Goal: Information Seeking & Learning: Learn about a topic

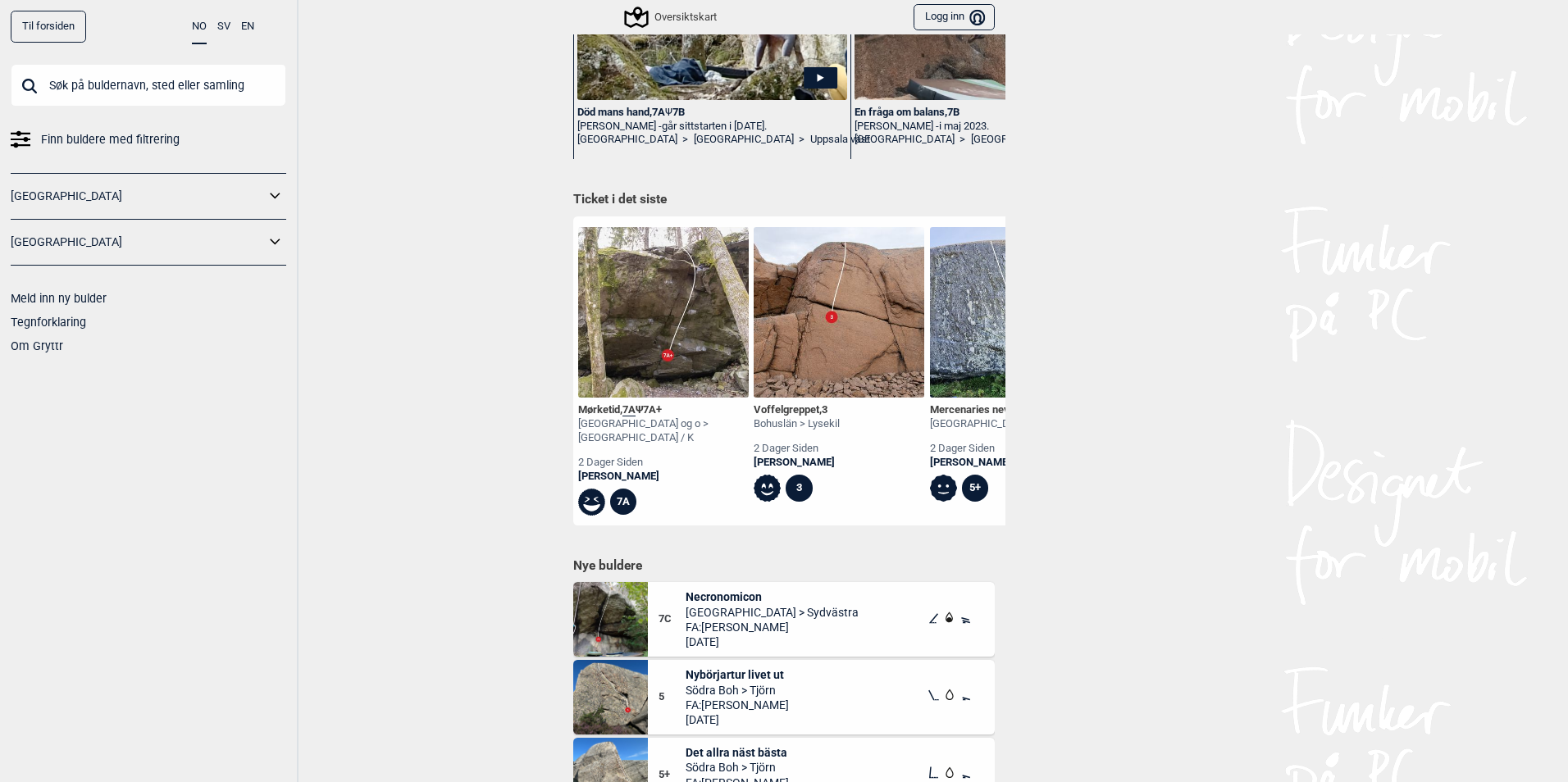
scroll to position [0, 1873]
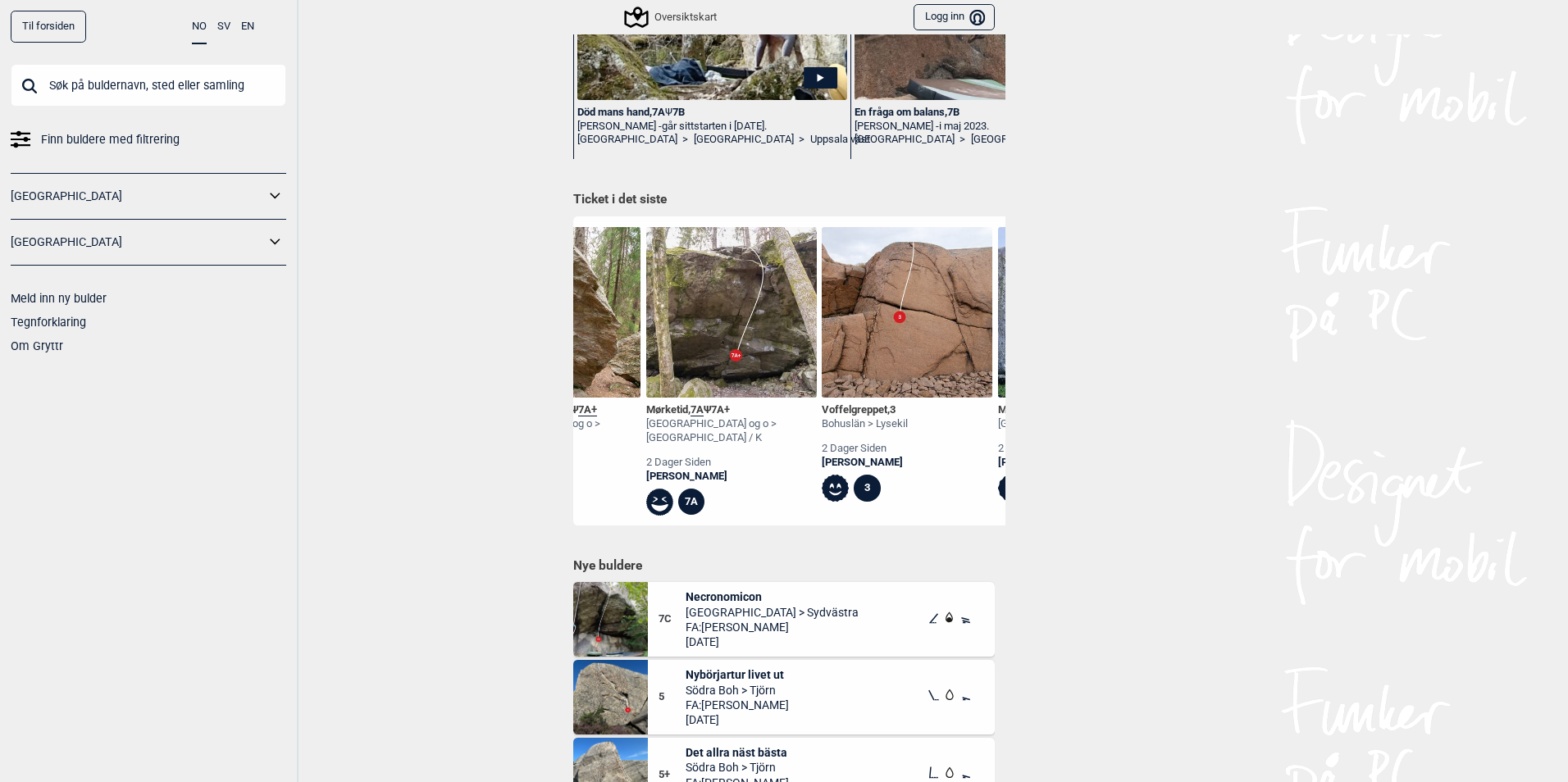
click at [659, 408] on div "Mørketid , 7A Ψ 7A+" at bounding box center [731, 410] width 171 height 14
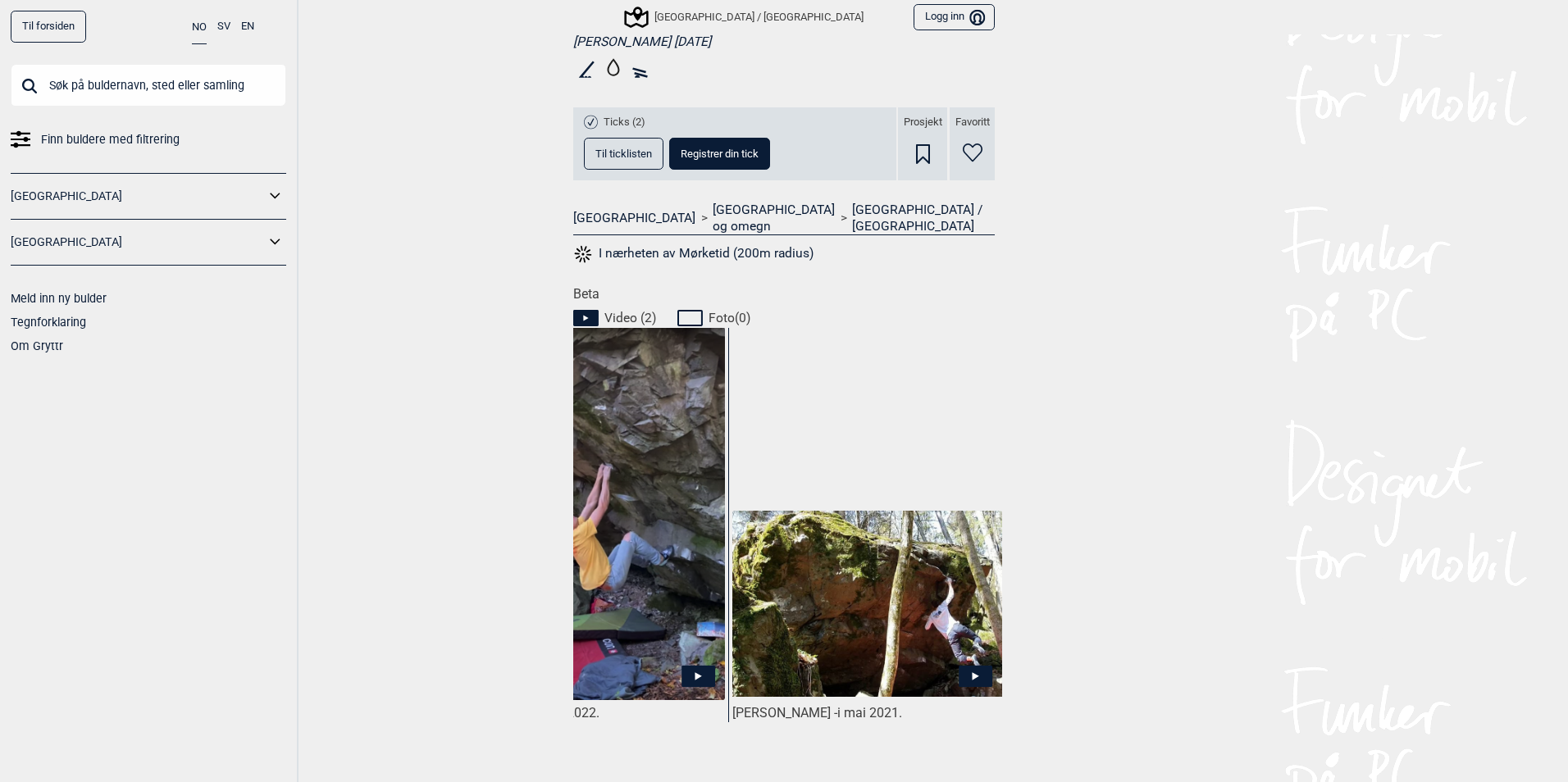
scroll to position [574, 0]
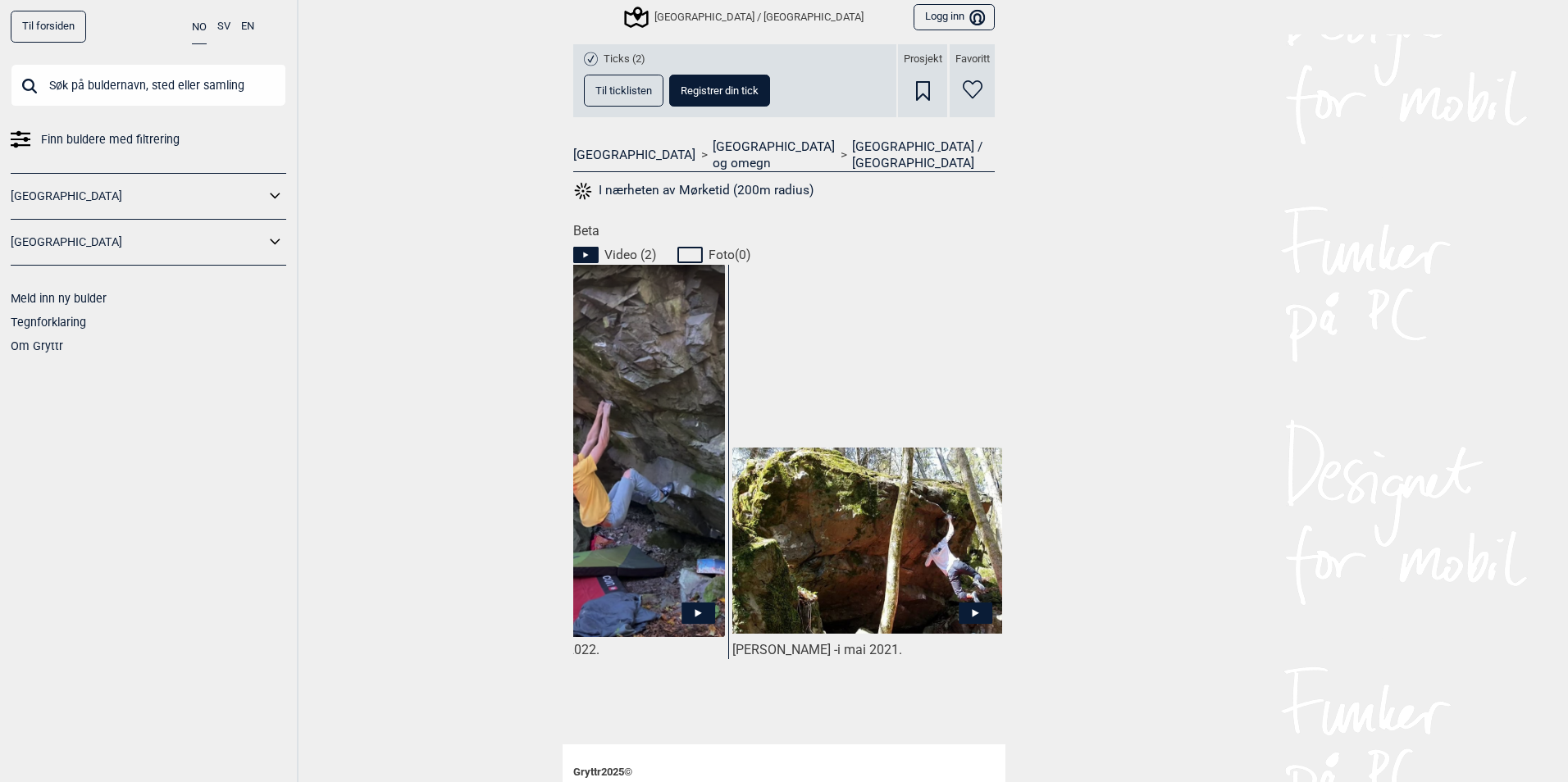
click at [798, 585] on img at bounding box center [867, 540] width 269 height 186
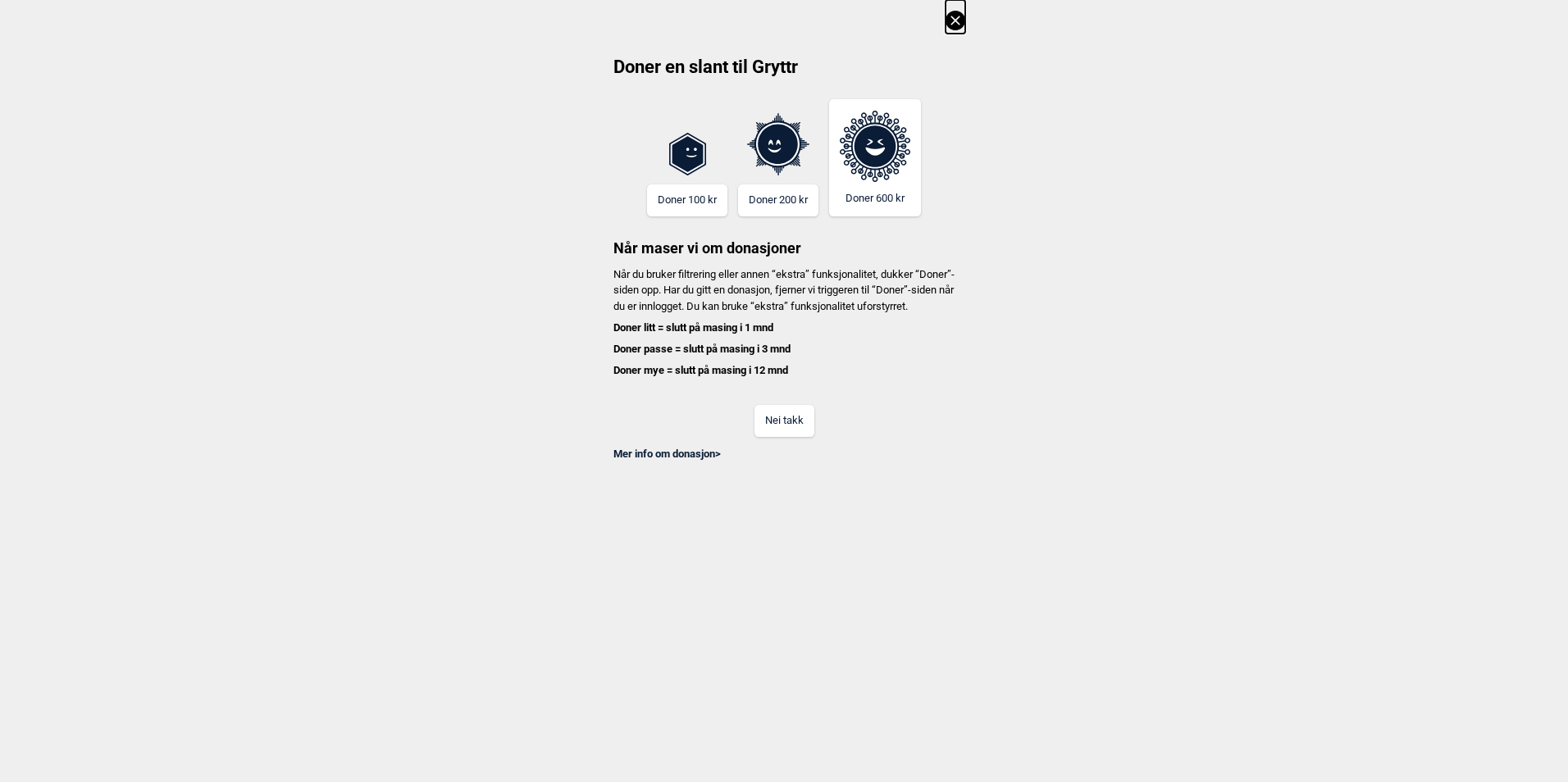
click at [960, 20] on icon at bounding box center [955, 20] width 19 height 19
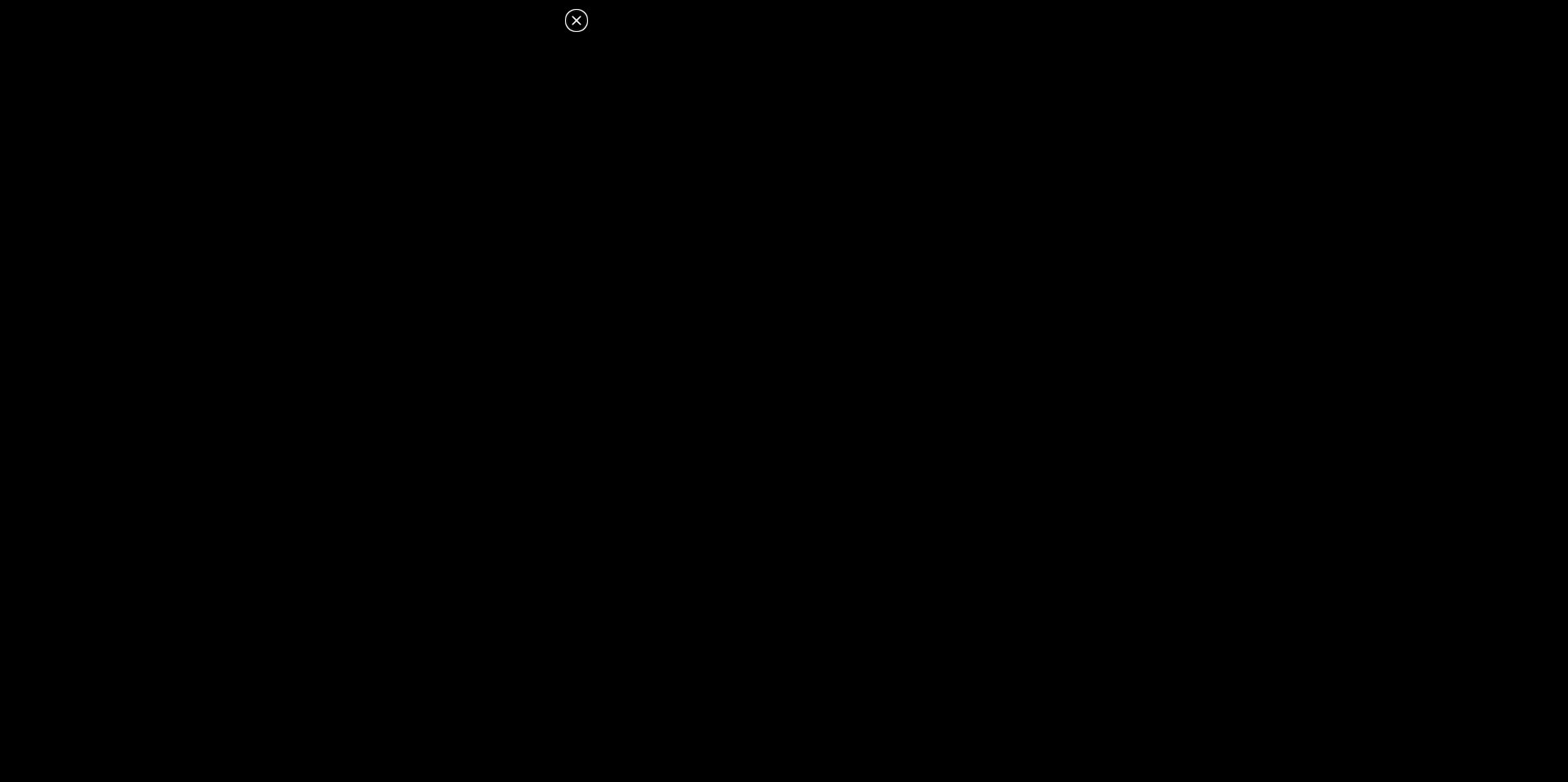
click at [582, 15] on icon at bounding box center [576, 20] width 19 height 19
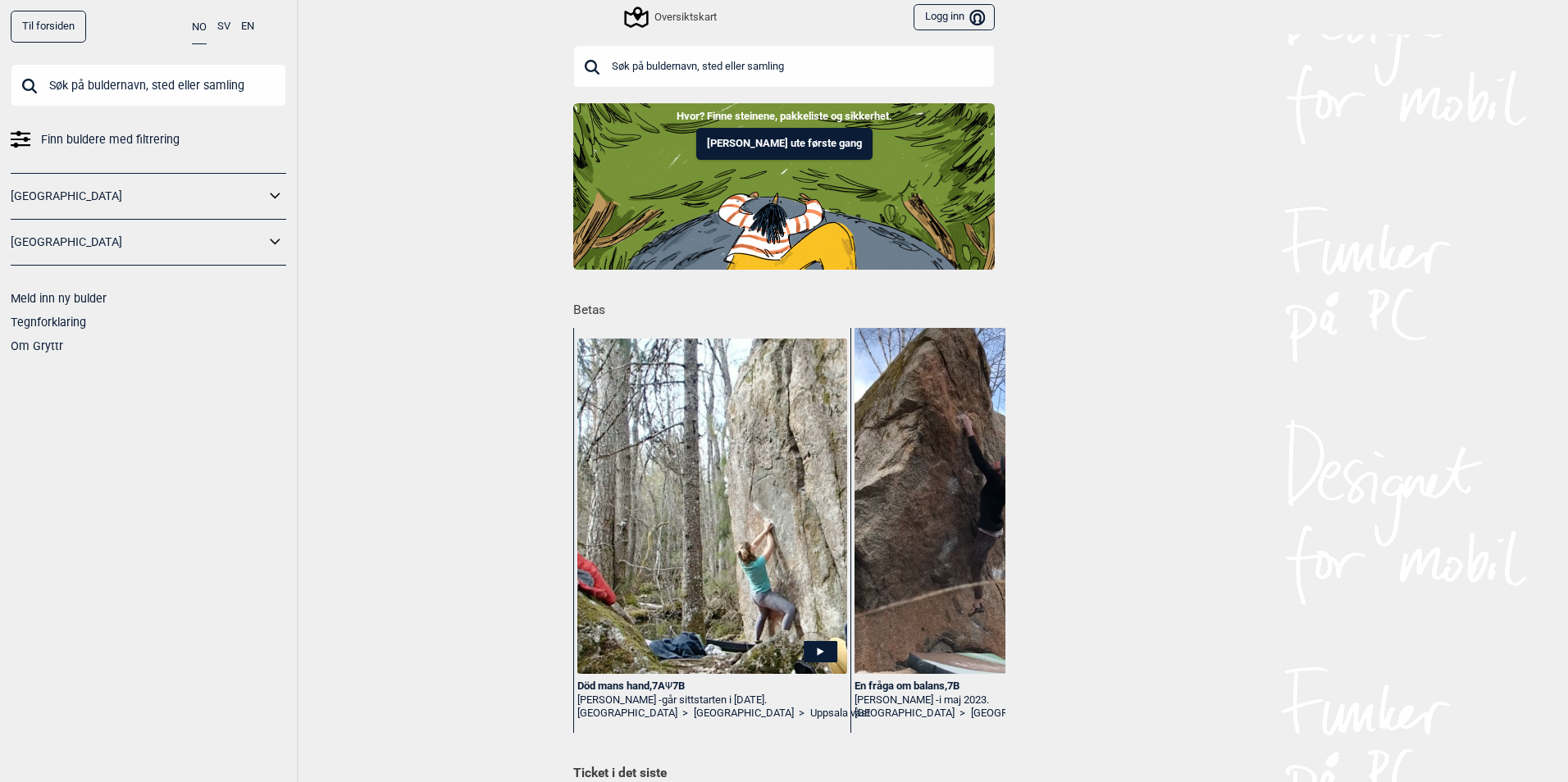
click at [171, 77] on input "text" at bounding box center [148, 85] width 275 height 43
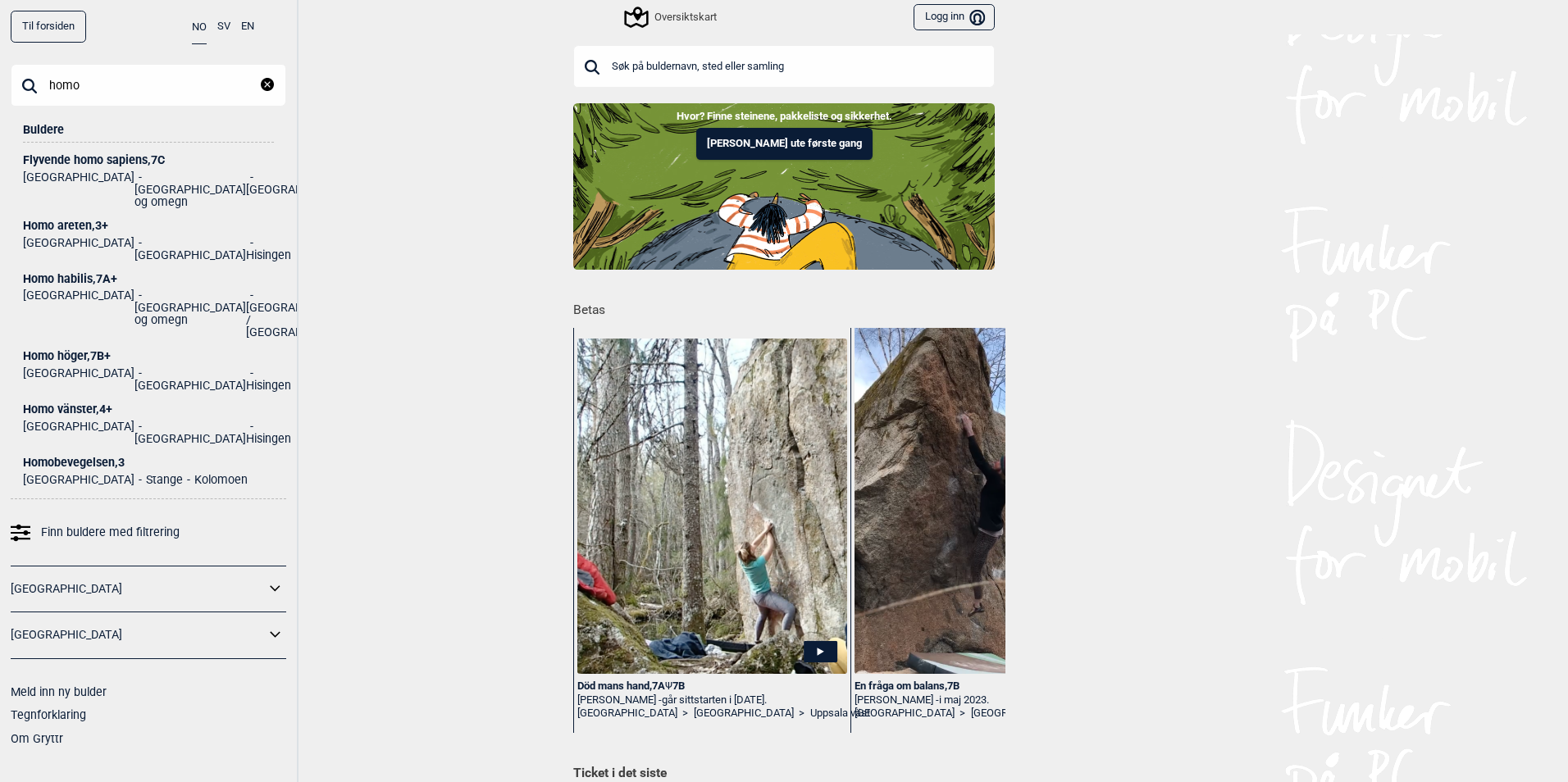
click at [133, 88] on input "homo" at bounding box center [148, 85] width 275 height 43
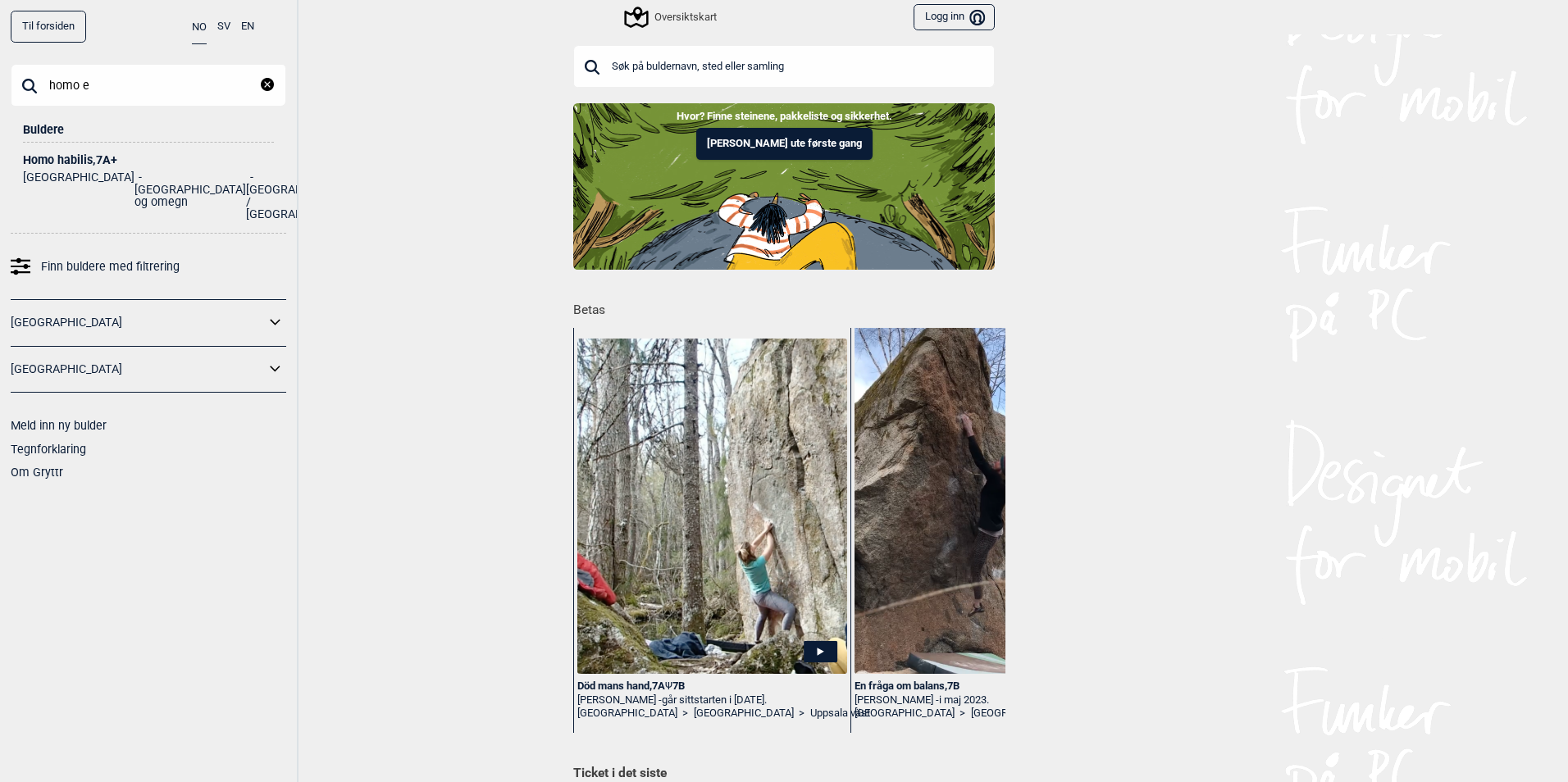
type input "homo e"
click at [56, 167] on div "Homo habilis , 7A+" at bounding box center [148, 160] width 251 height 13
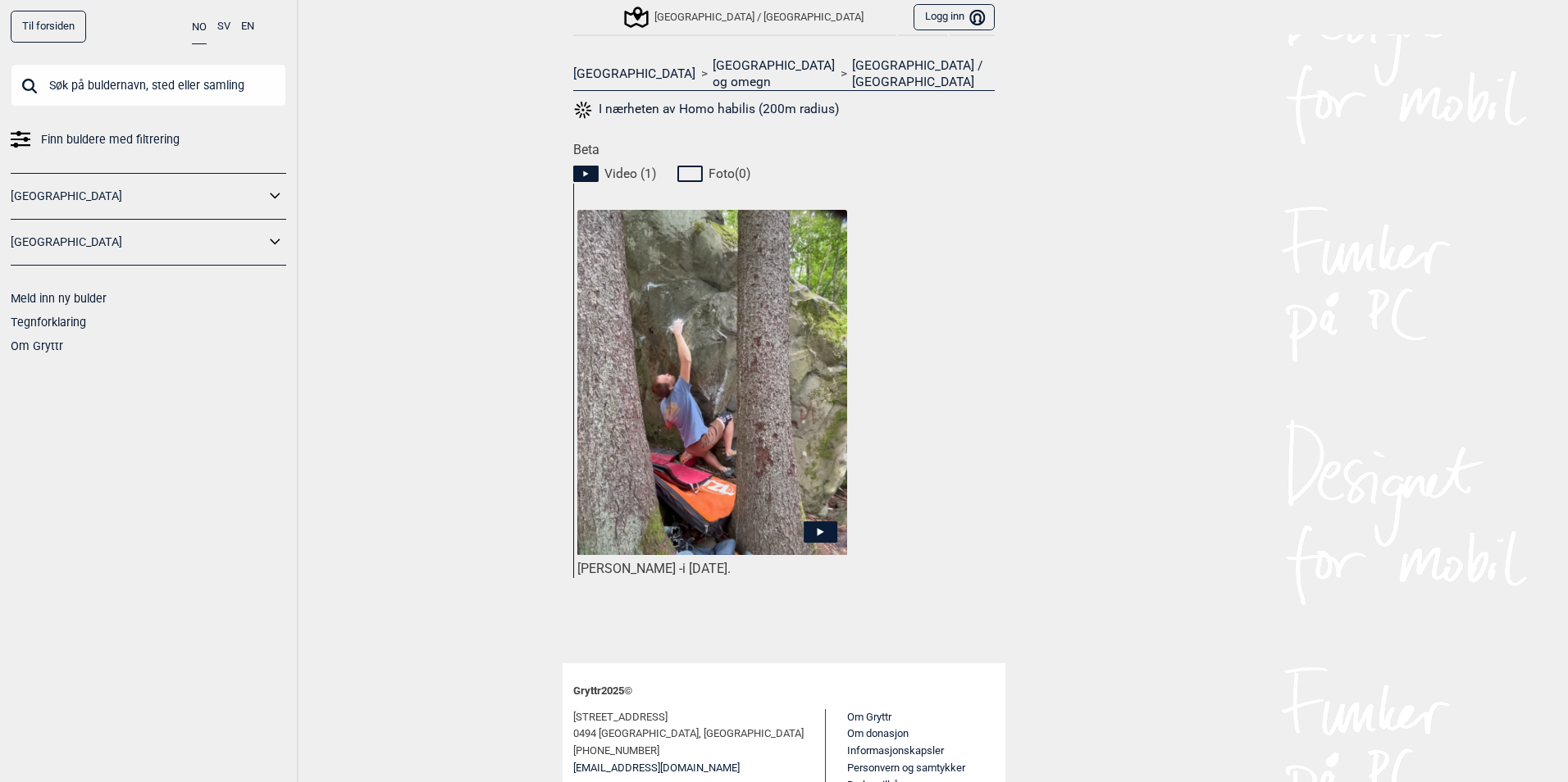
scroll to position [656, 0]
click at [819, 520] on icon at bounding box center [820, 530] width 34 height 21
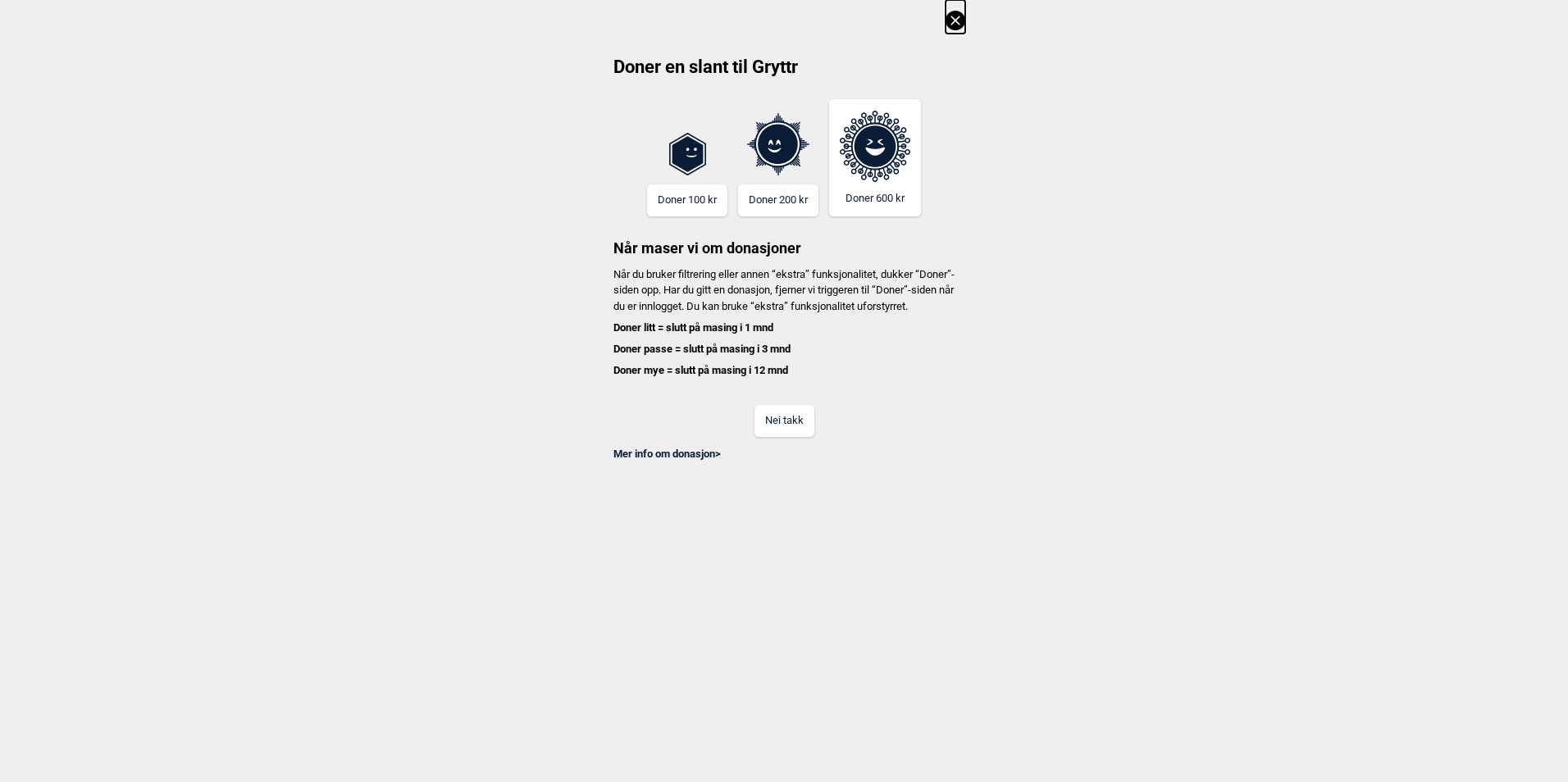
click at [961, 19] on icon at bounding box center [955, 20] width 19 height 19
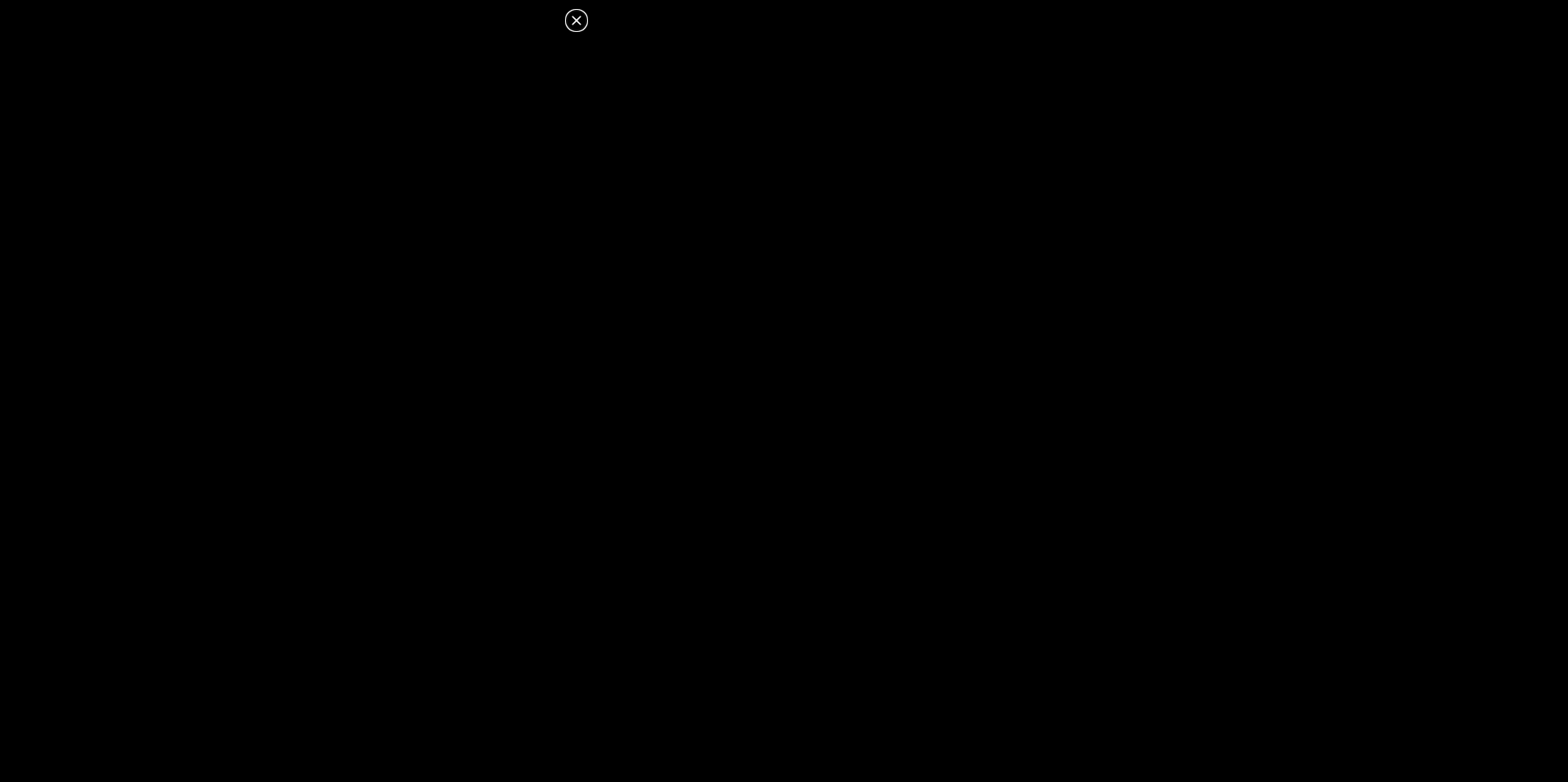
click at [579, 16] on icon at bounding box center [576, 19] width 9 height 9
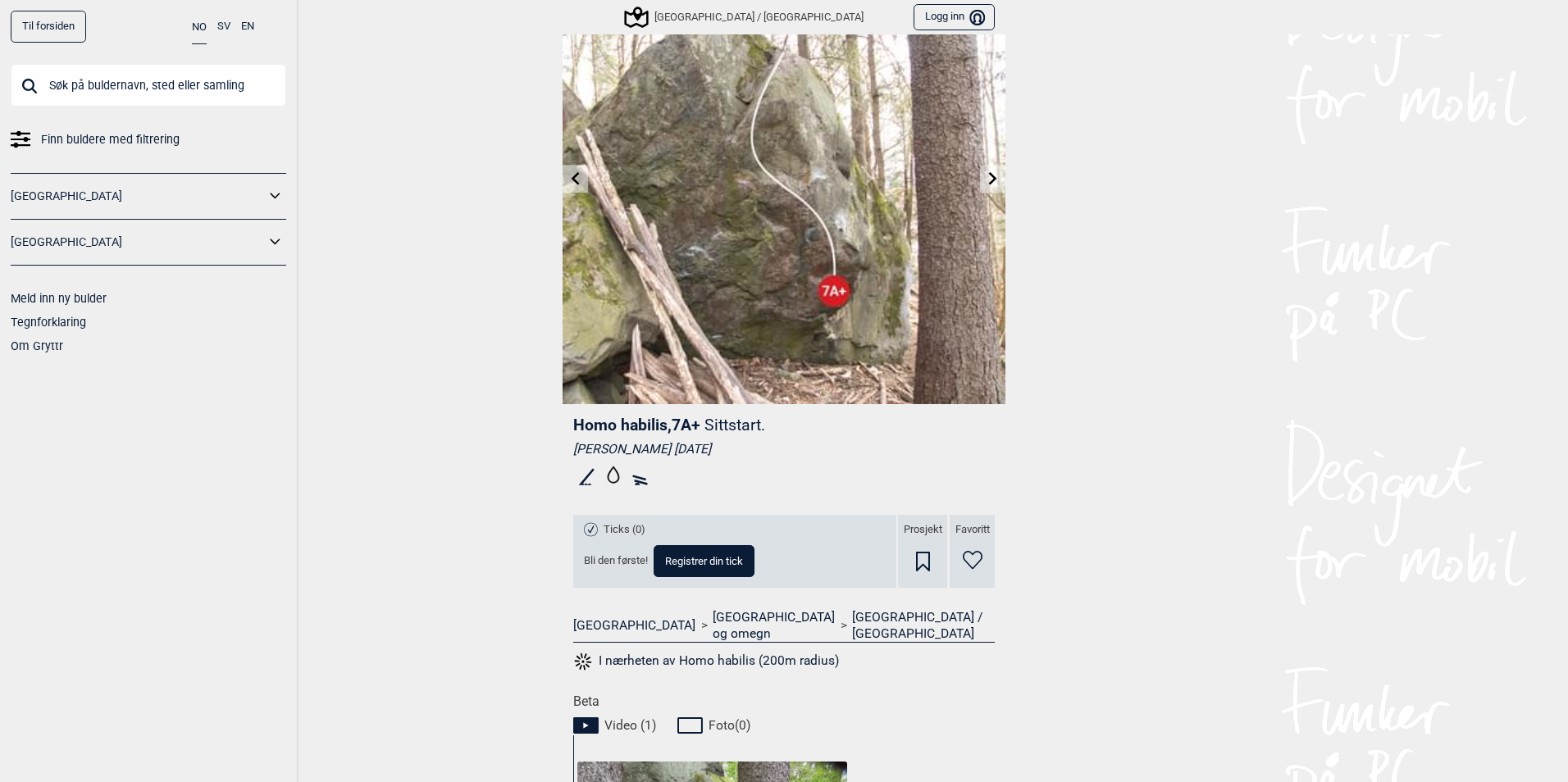
scroll to position [0, 0]
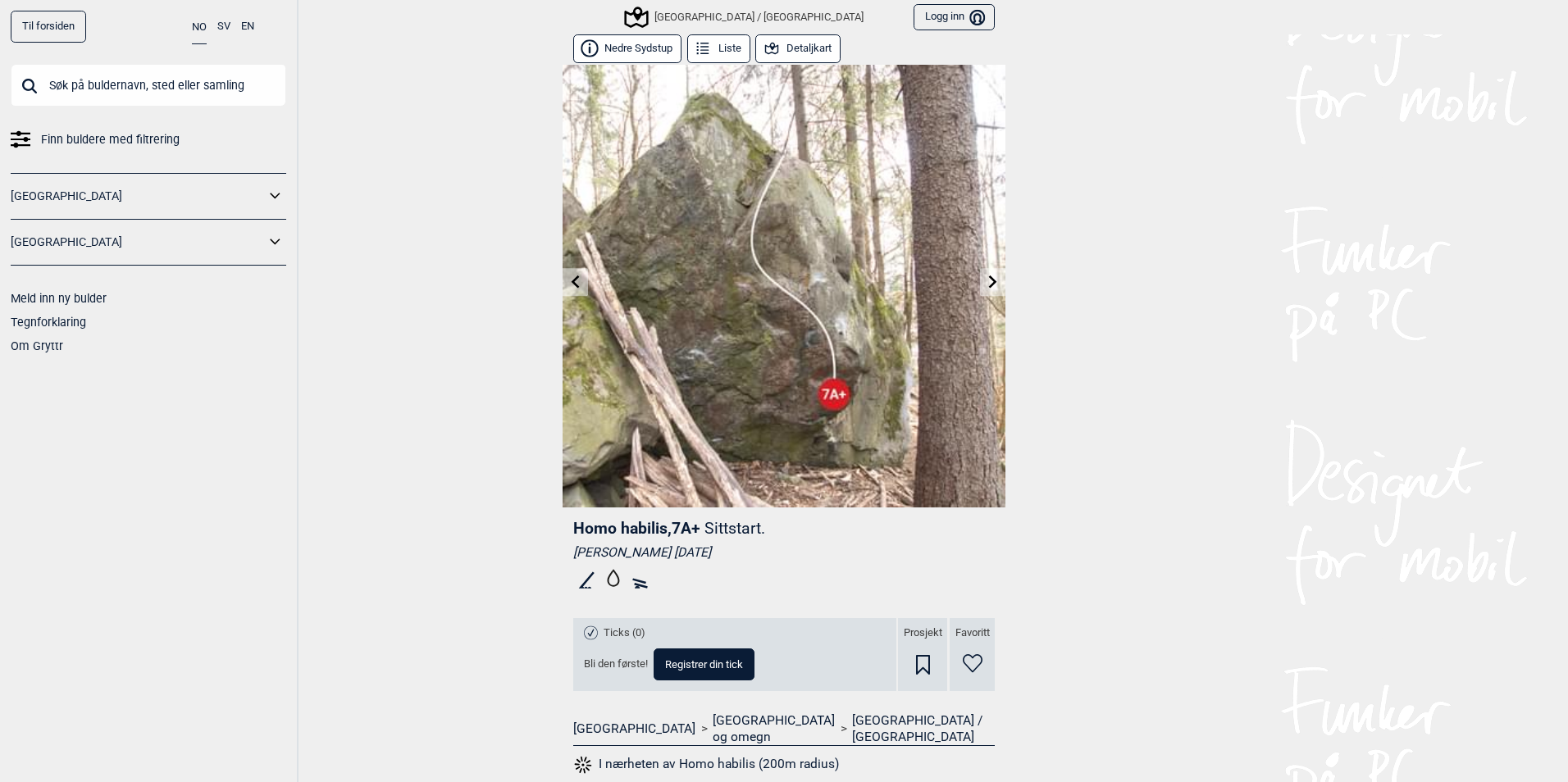
click at [628, 40] on button "Nedre Sydstup" at bounding box center [627, 49] width 109 height 29
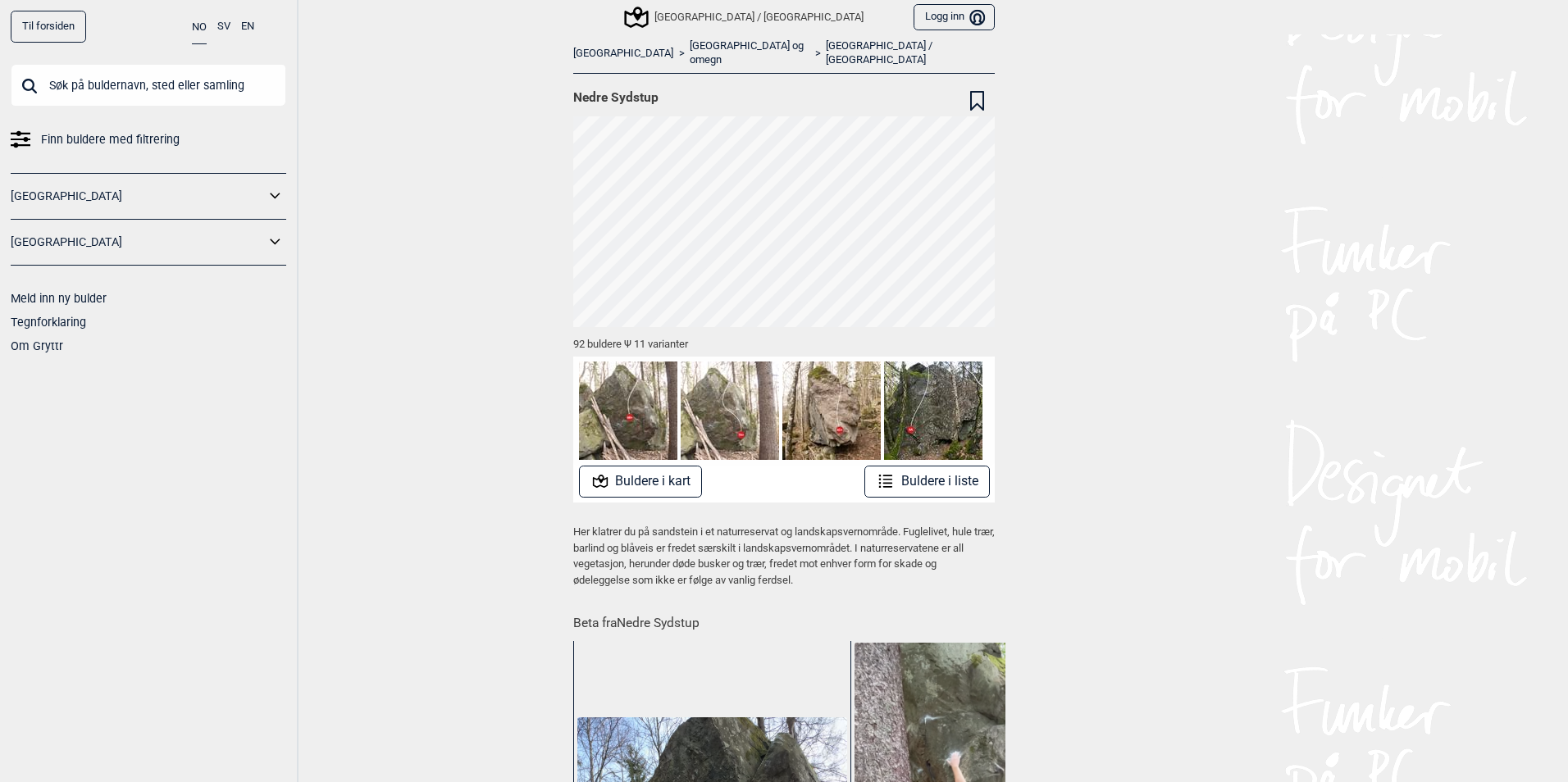
click at [659, 475] on button "Buldere i kart" at bounding box center [640, 481] width 124 height 32
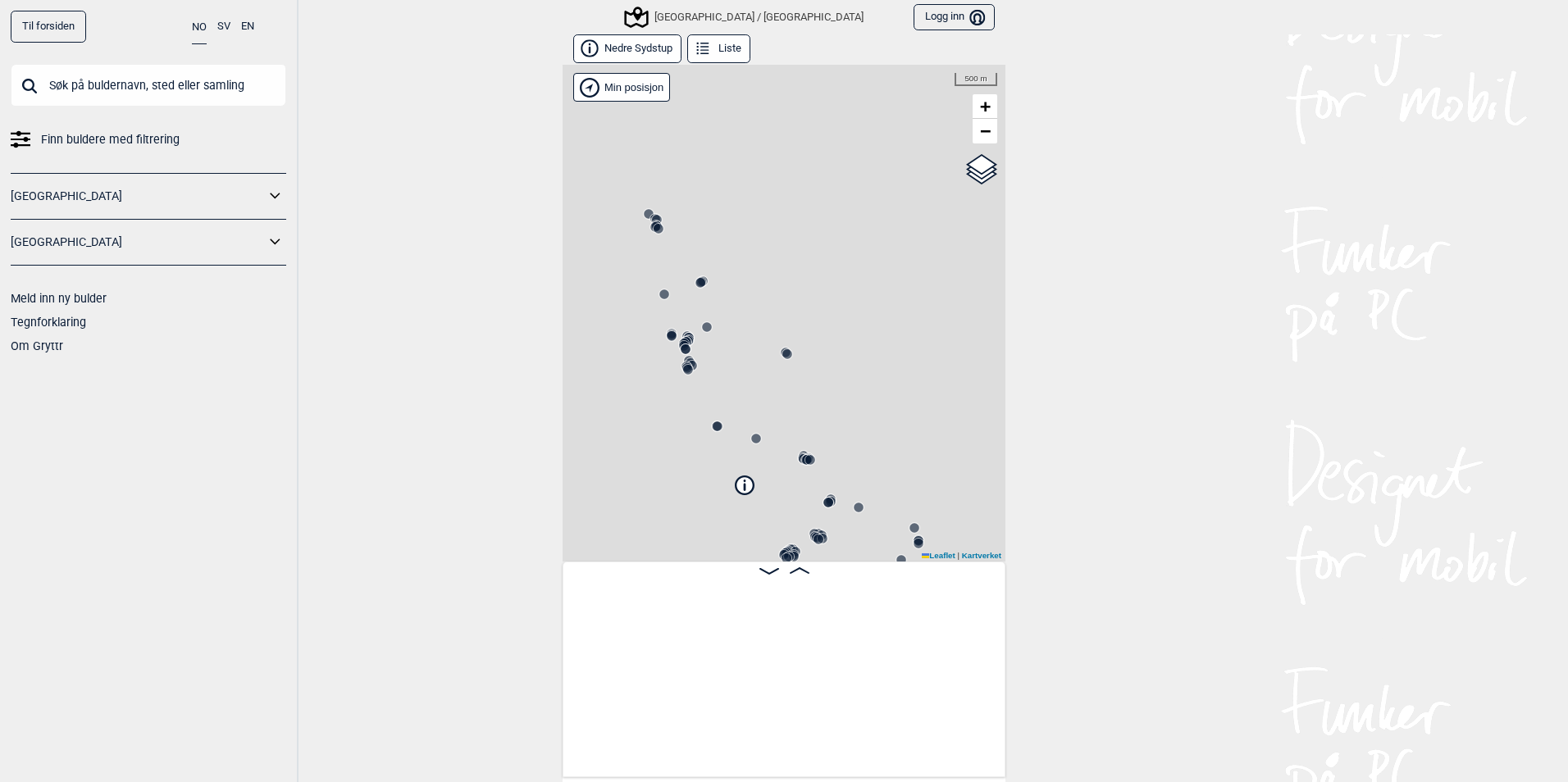
scroll to position [0, 129]
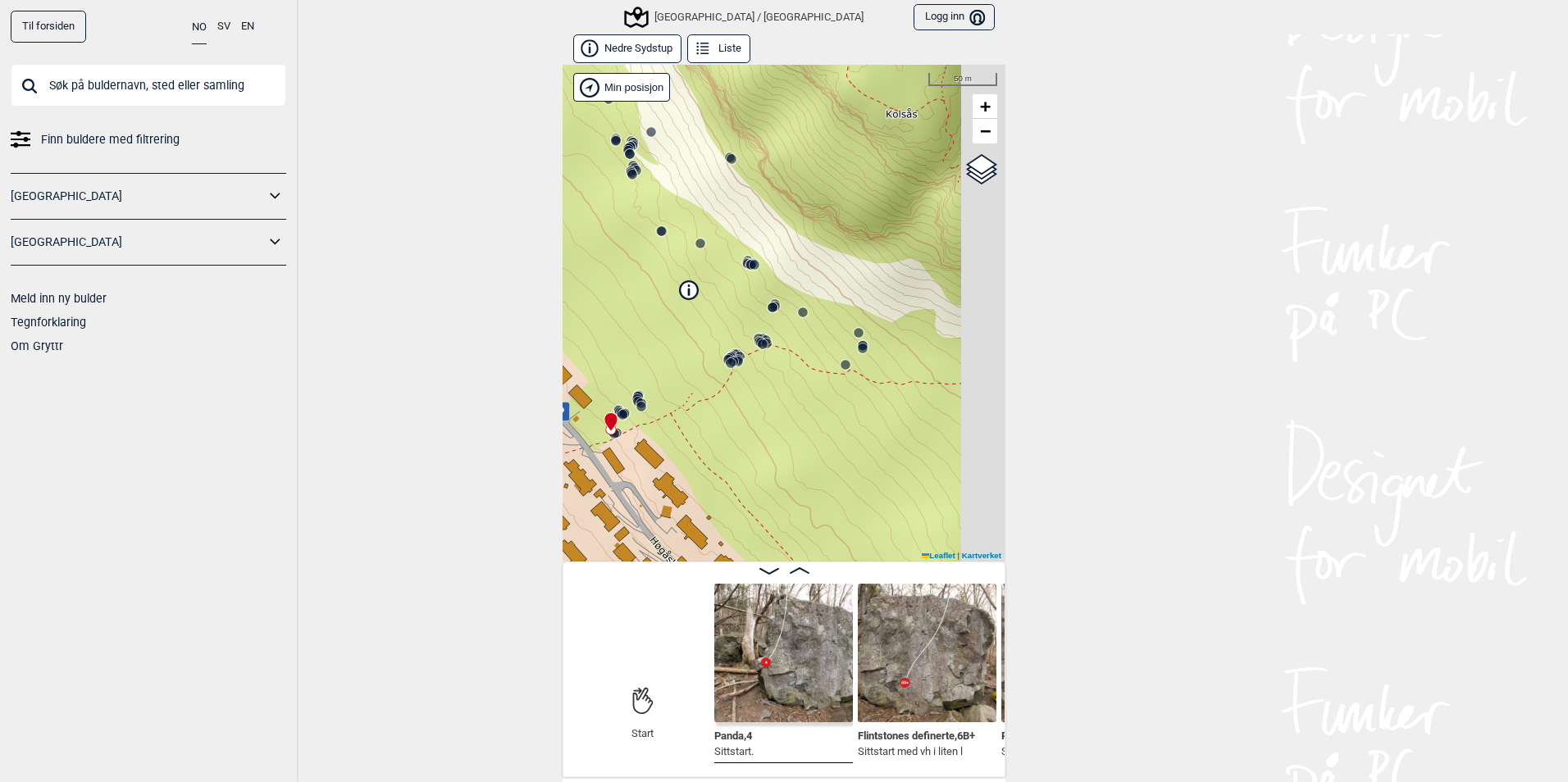
drag, startPoint x: 763, startPoint y: 520, endPoint x: 707, endPoint y: 326, distance: 201.9
click at [707, 326] on div "[GEOGRAPHIC_DATA]/[GEOGRAPHIC_DATA]" at bounding box center [784, 313] width 443 height 497
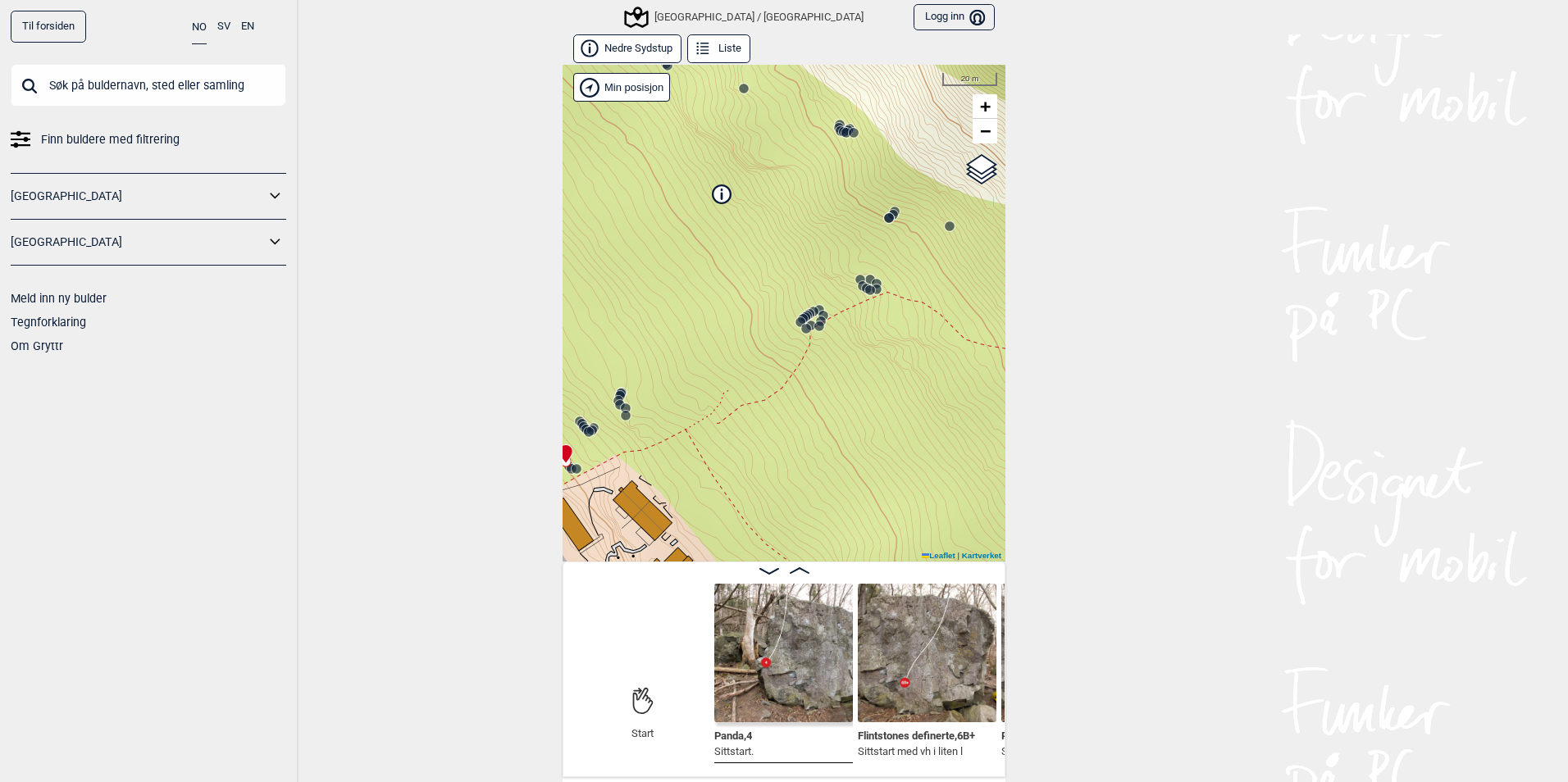
click at [712, 32] on div "[GEOGRAPHIC_DATA] / Kolsås Logg inn Bruker" at bounding box center [784, 17] width 443 height 35
click at [712, 44] on button "Liste" at bounding box center [718, 49] width 63 height 29
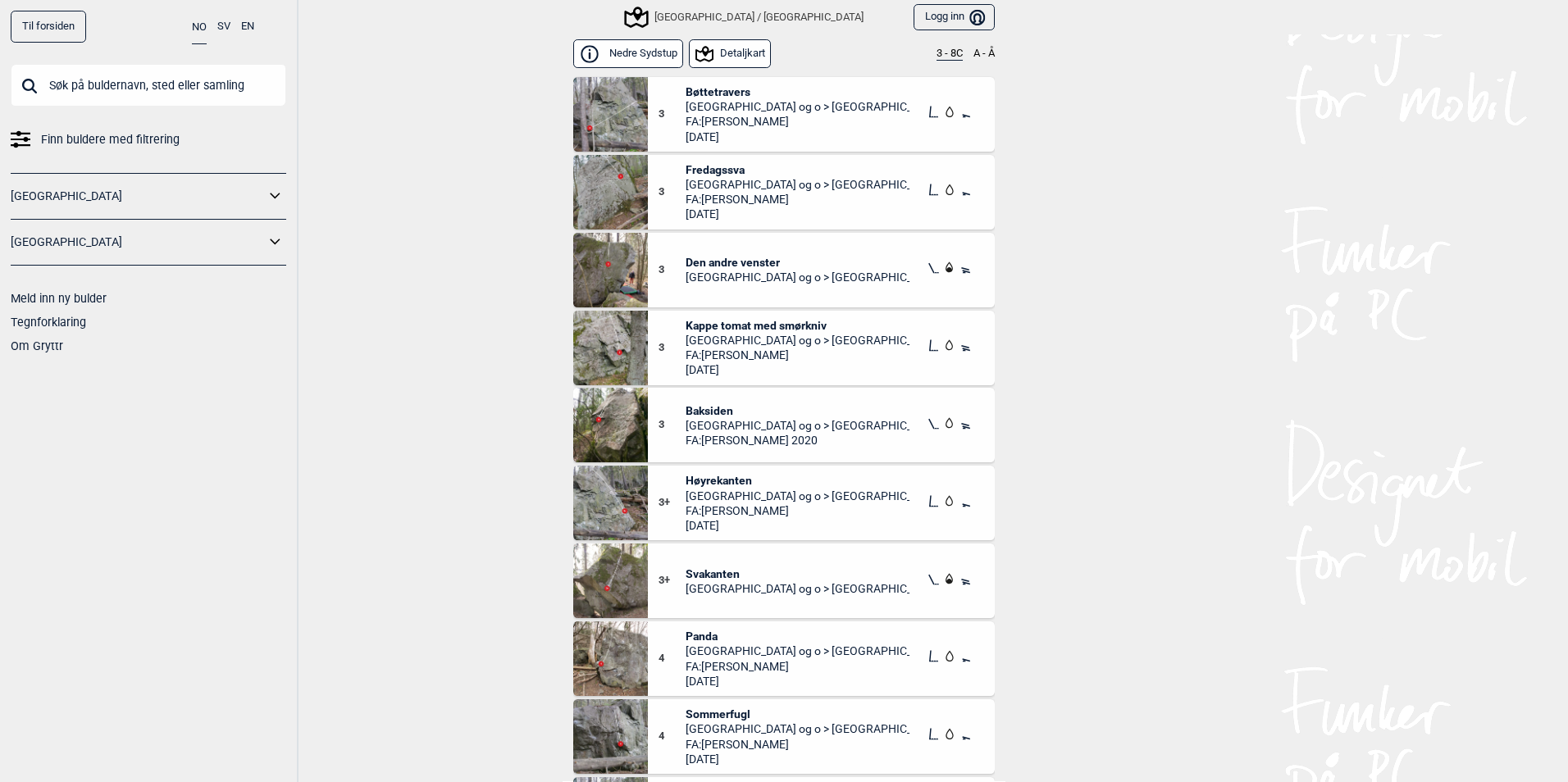
click at [947, 53] on button "3 - 8C" at bounding box center [949, 54] width 26 height 13
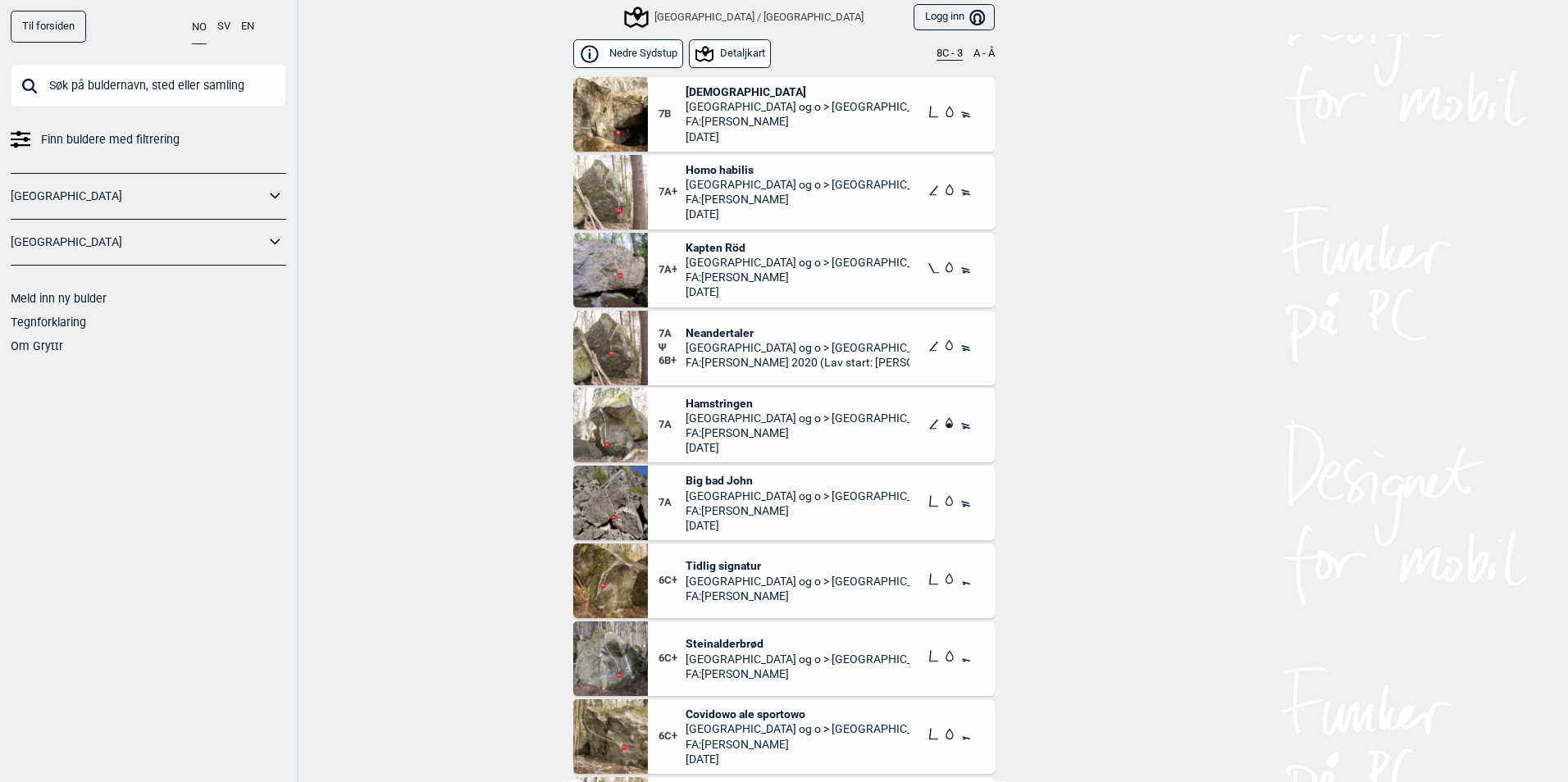
click at [703, 481] on span "Big bad John" at bounding box center [797, 481] width 225 height 15
